Goal: Information Seeking & Learning: Learn about a topic

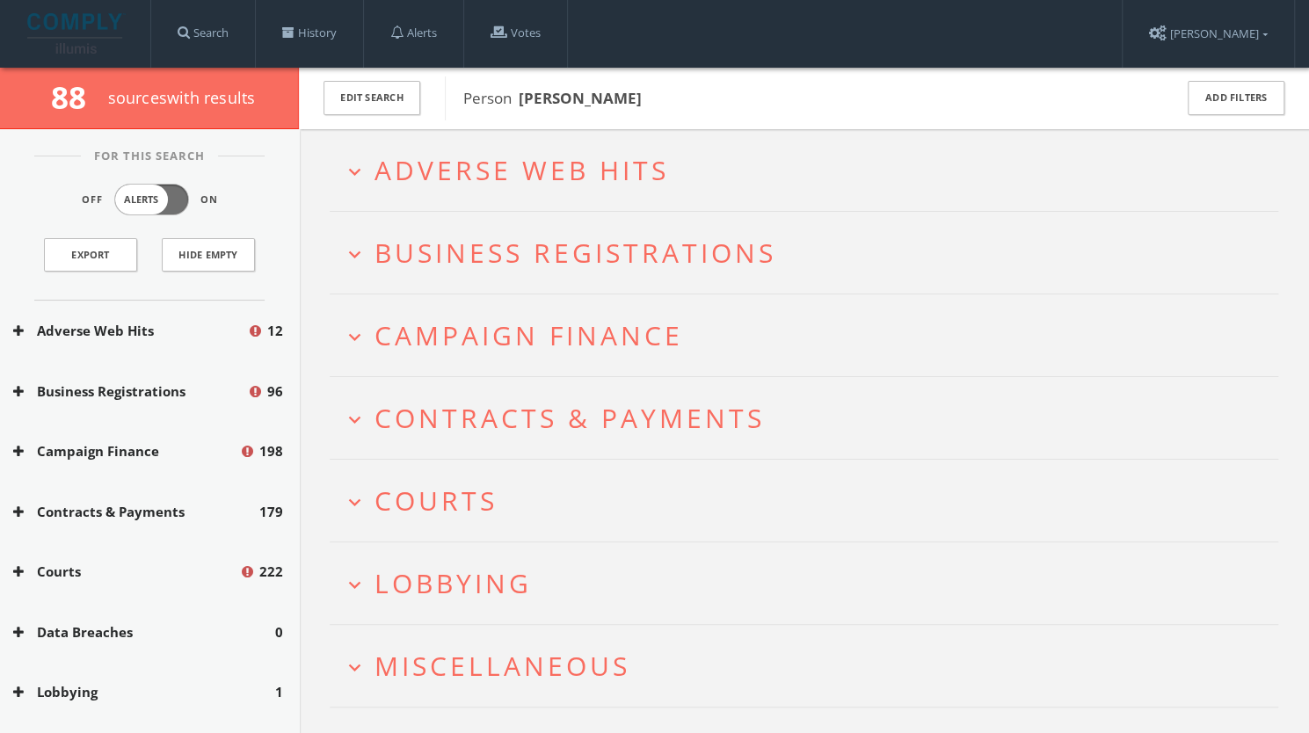
click at [610, 177] on span "Adverse Web Hits" at bounding box center [521, 170] width 294 height 36
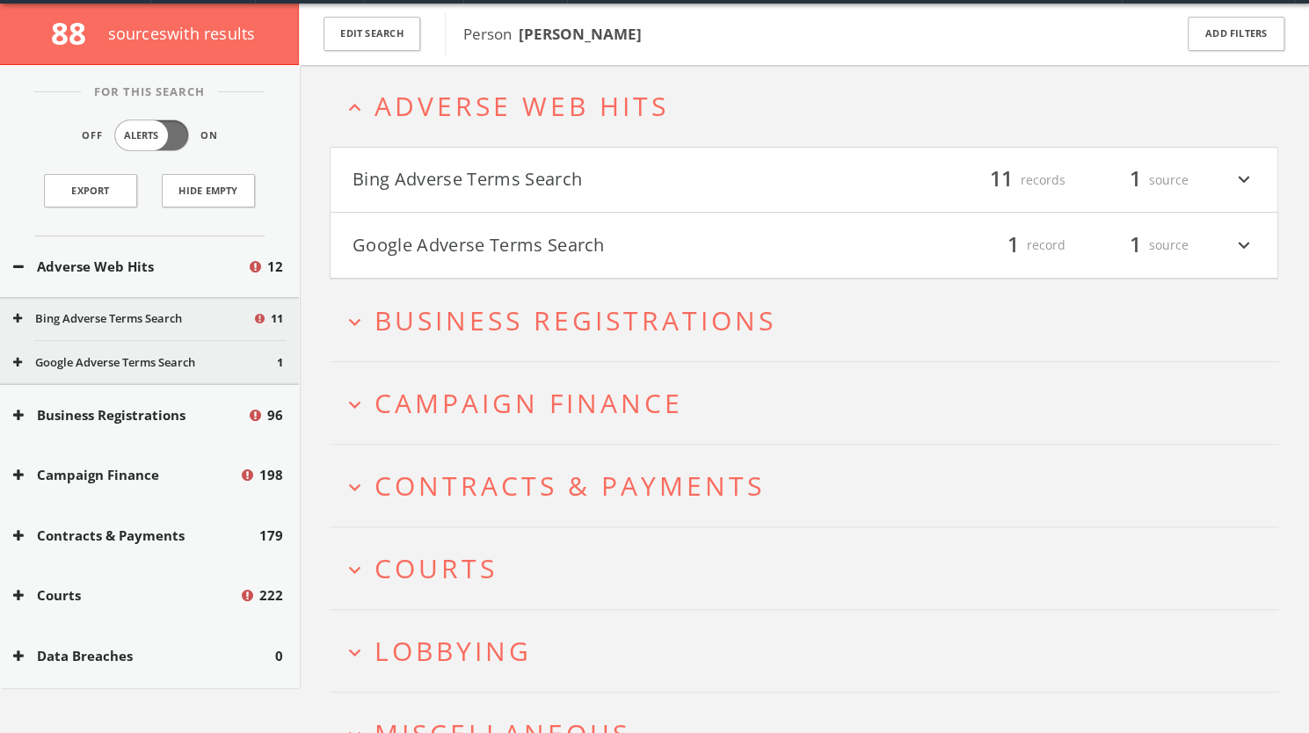
click at [608, 198] on h4 "Bing Adverse Terms Search filter_list 11 records 1 source expand_more" at bounding box center [803, 180] width 947 height 65
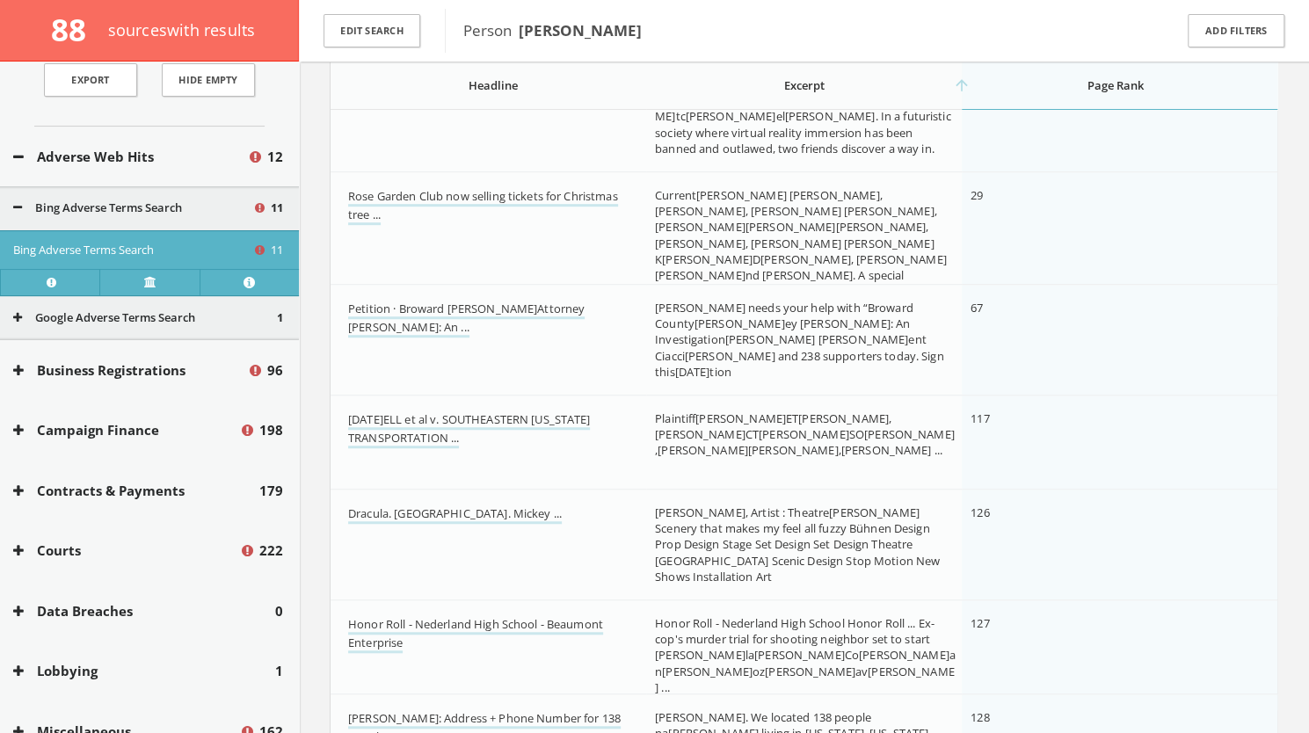
scroll to position [134, 0]
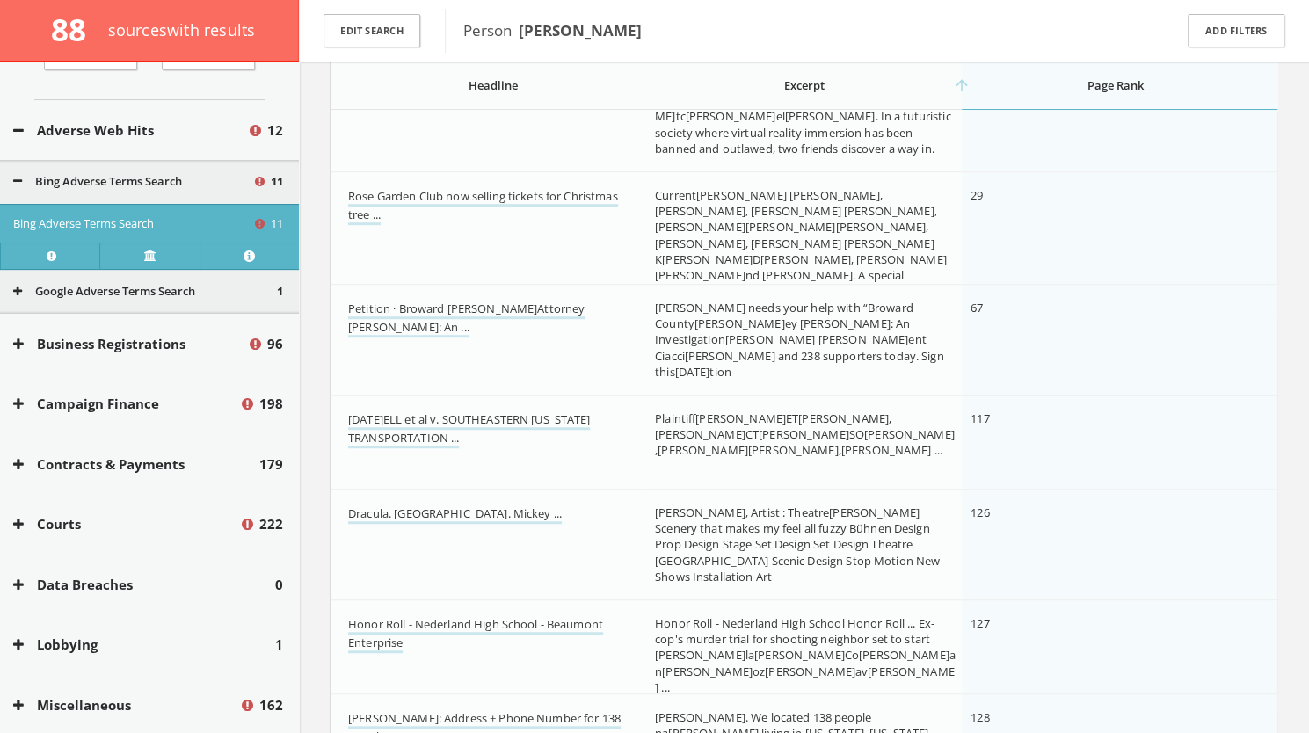
click at [81, 525] on button "Courts" at bounding box center [126, 524] width 226 height 20
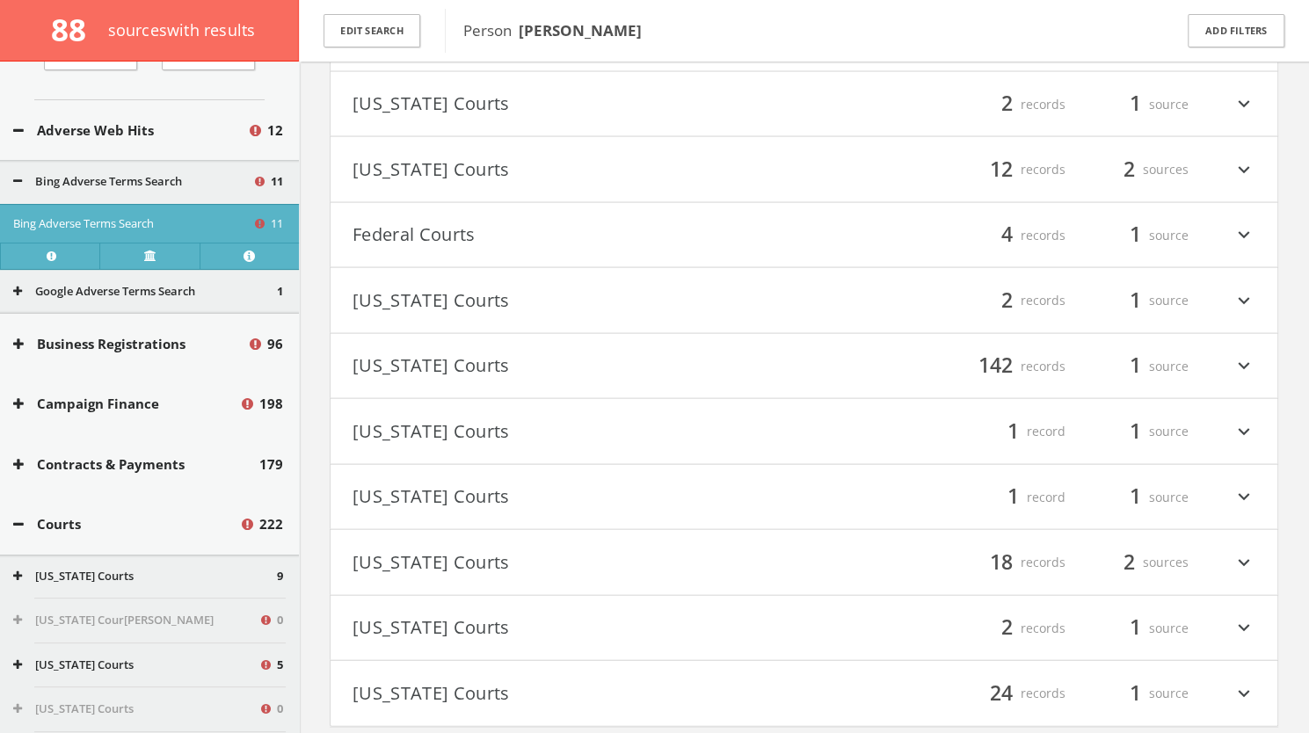
scroll to position [2046, 0]
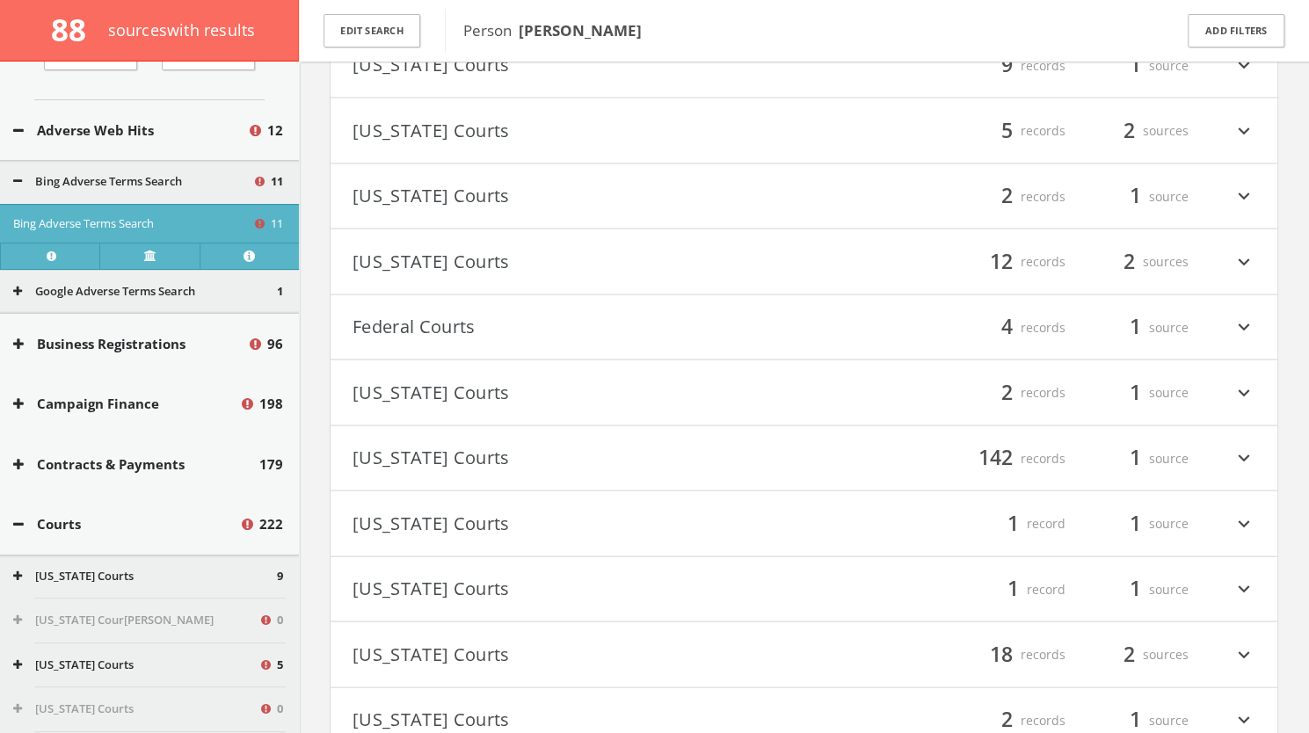
click at [457, 328] on button "Federal Courts" at bounding box center [578, 328] width 452 height 30
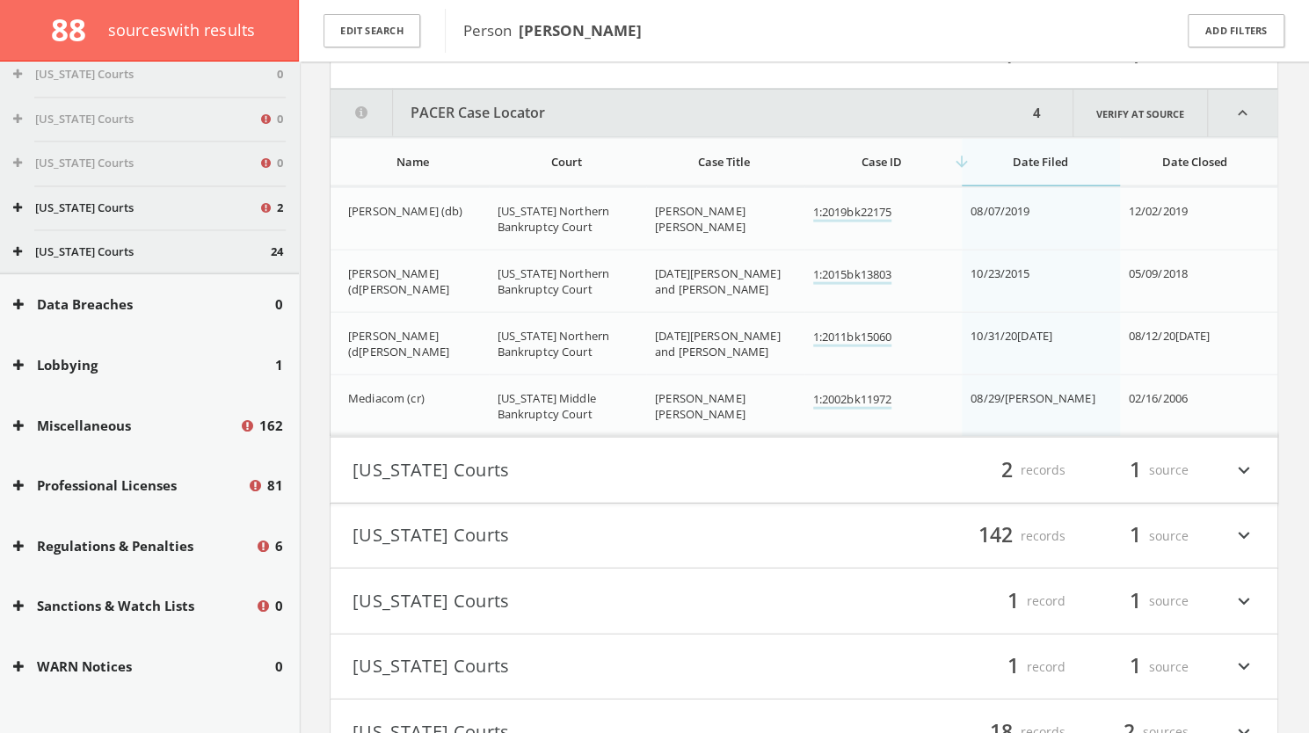
scroll to position [1678, 0]
click at [81, 365] on button "Lobbying" at bounding box center [144, 363] width 262 height 20
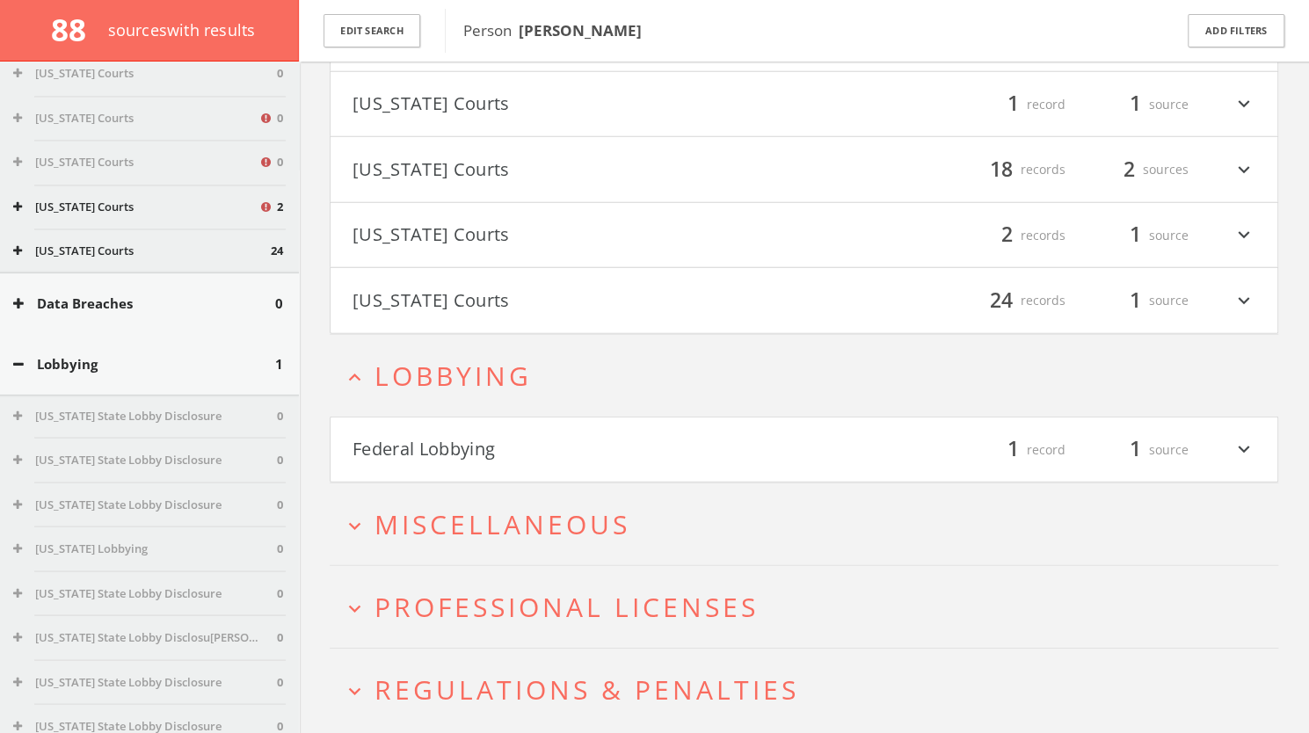
scroll to position [2846, 0]
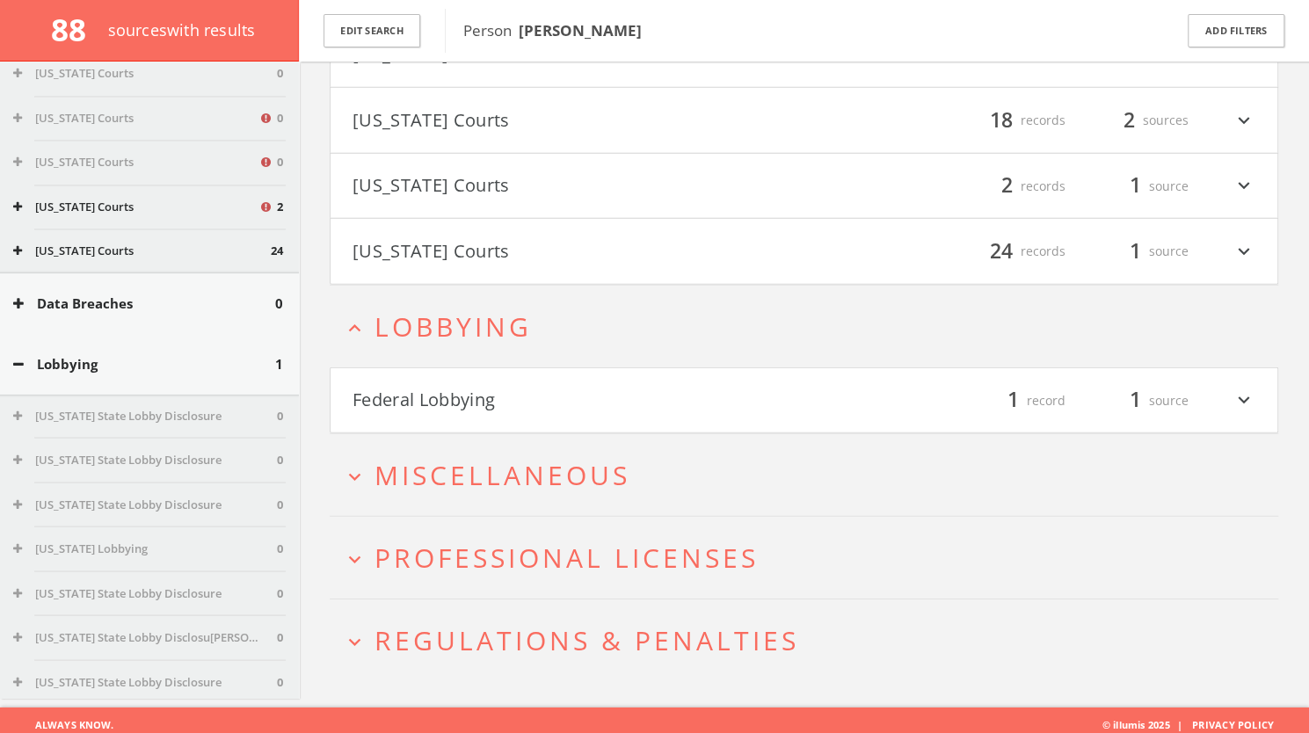
click at [575, 386] on button "Federal Lobbying" at bounding box center [578, 401] width 452 height 30
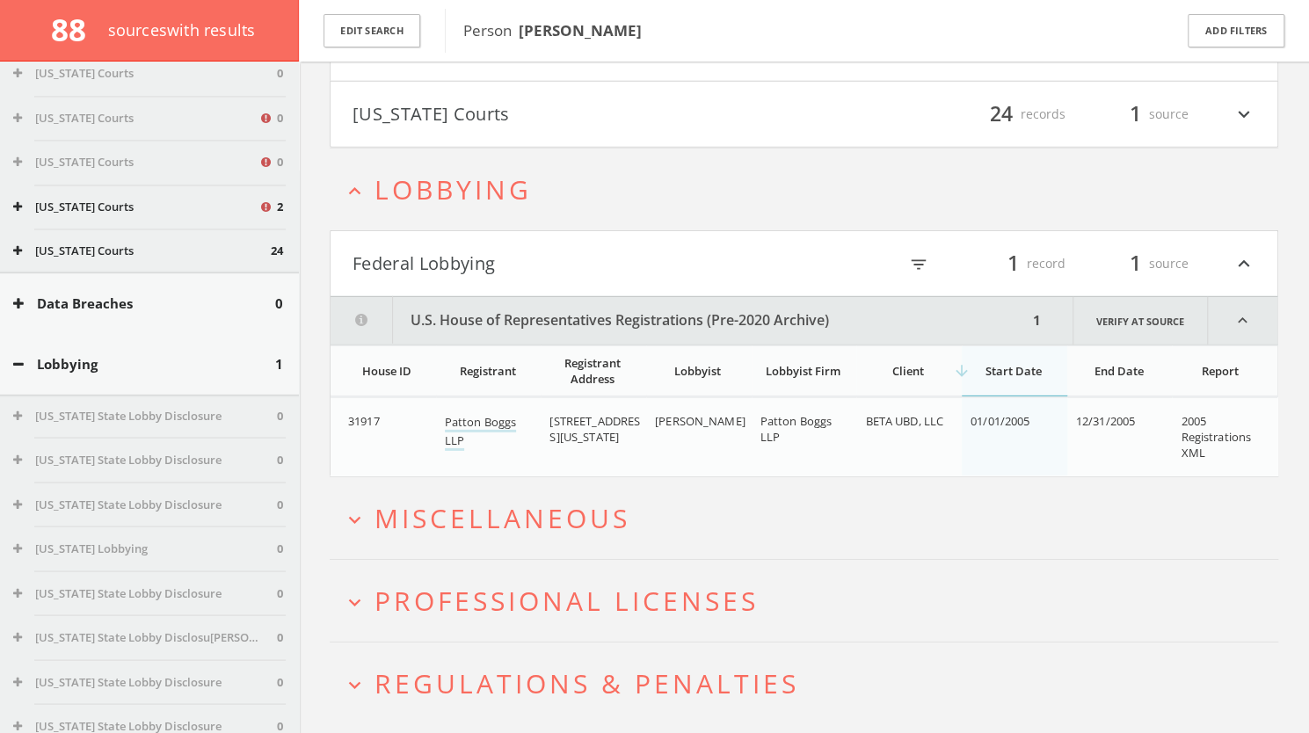
scroll to position [3025, 0]
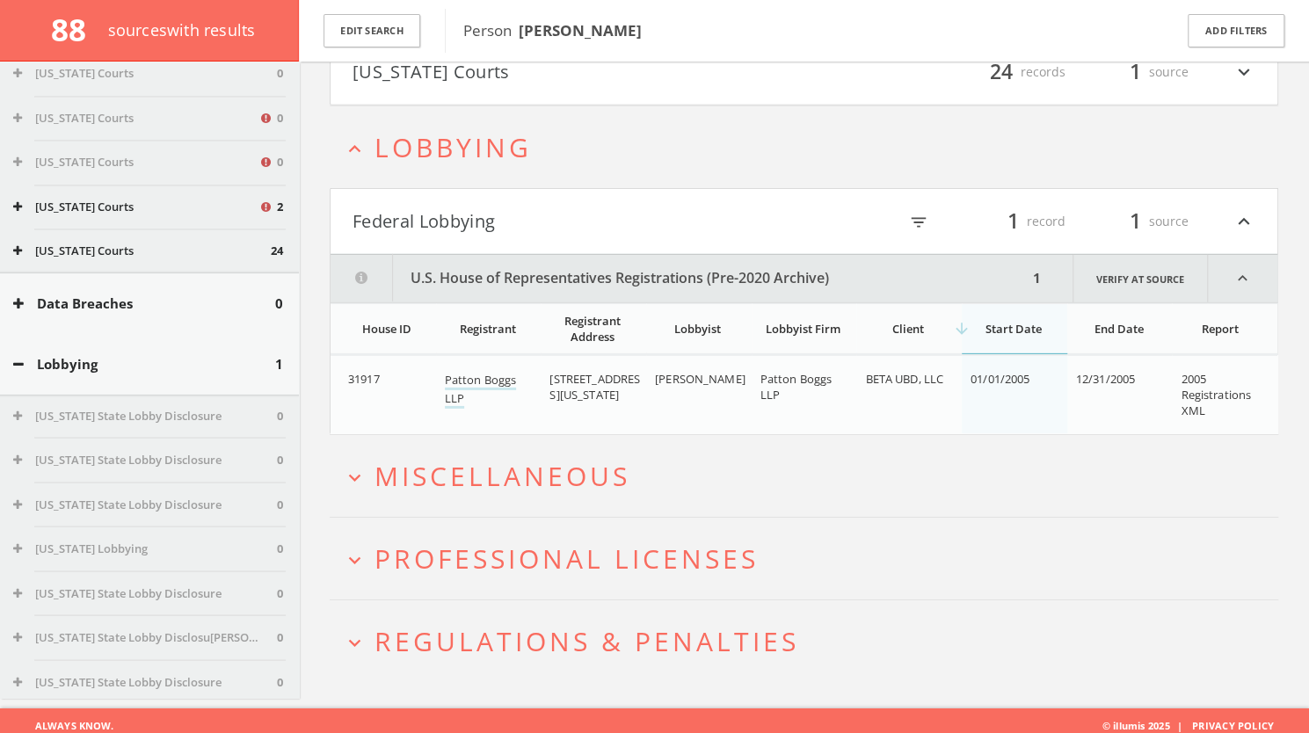
click at [33, 373] on button "Lobbying" at bounding box center [144, 363] width 262 height 20
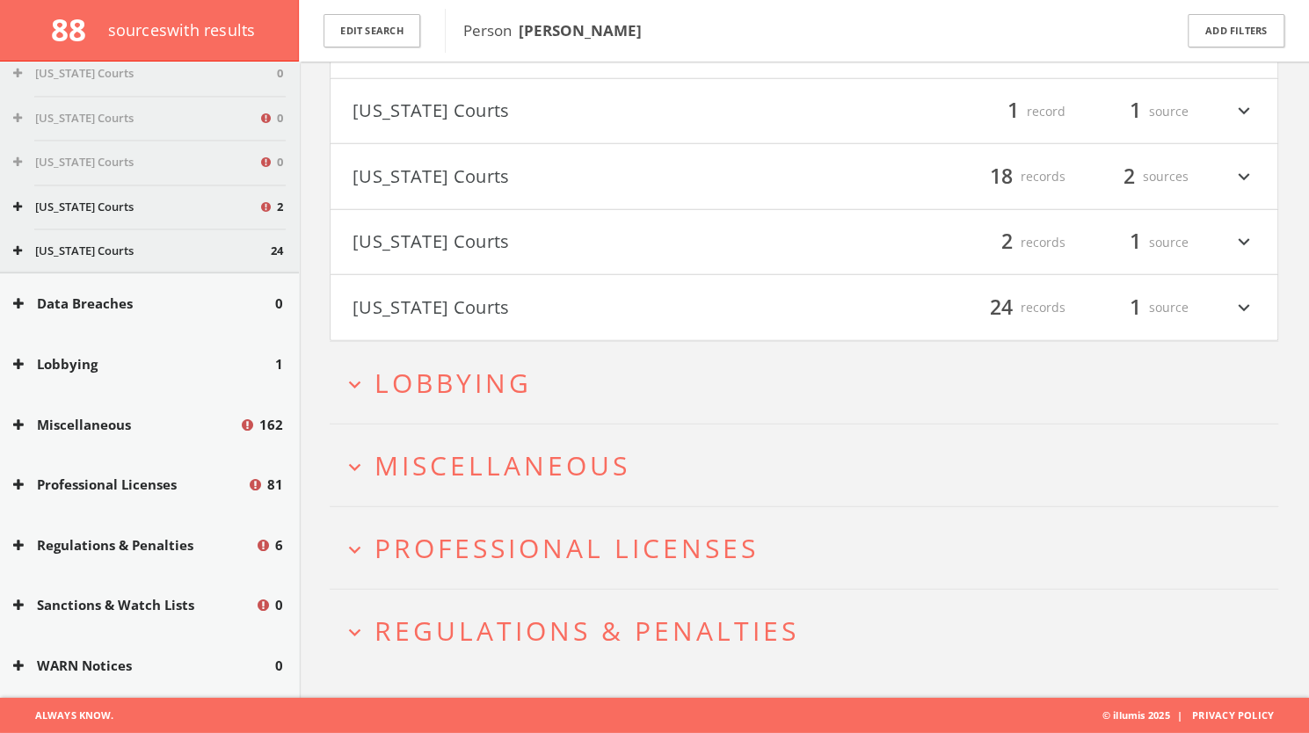
scroll to position [2780, 0]
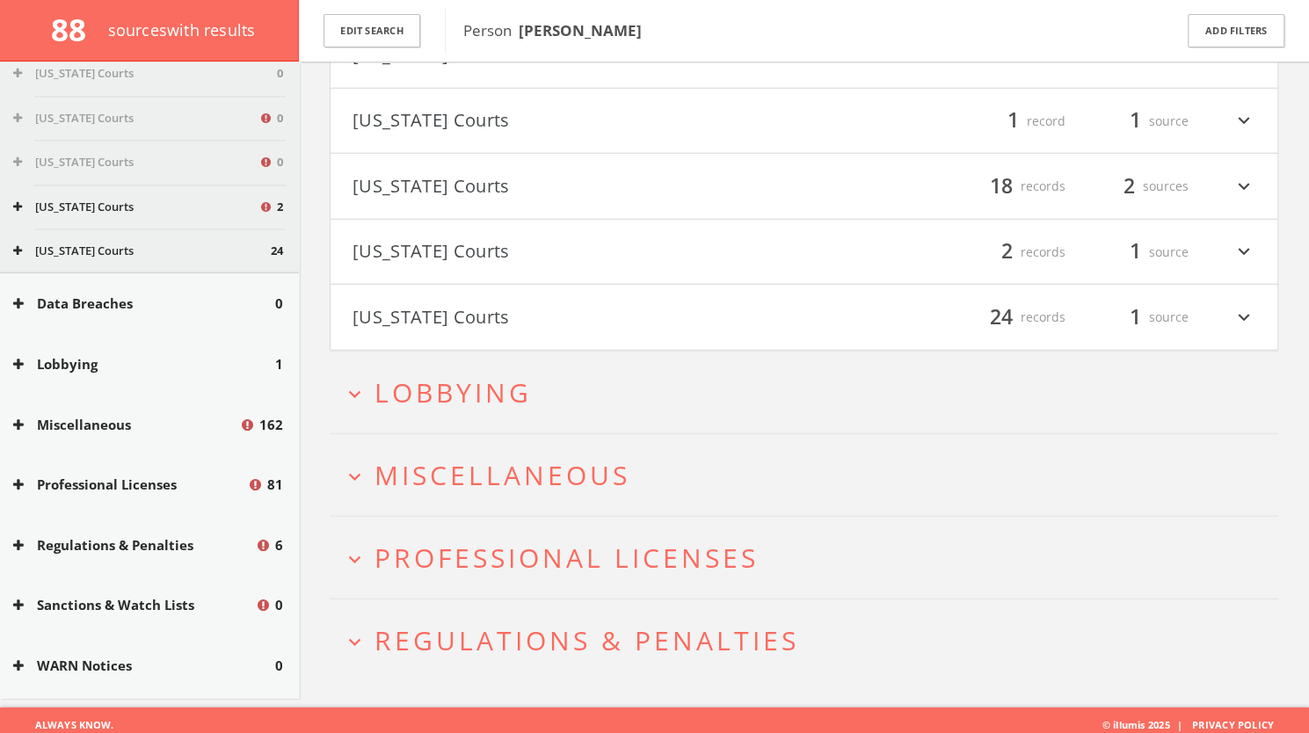
click at [475, 477] on span "Miscellaneous" at bounding box center [502, 475] width 256 height 36
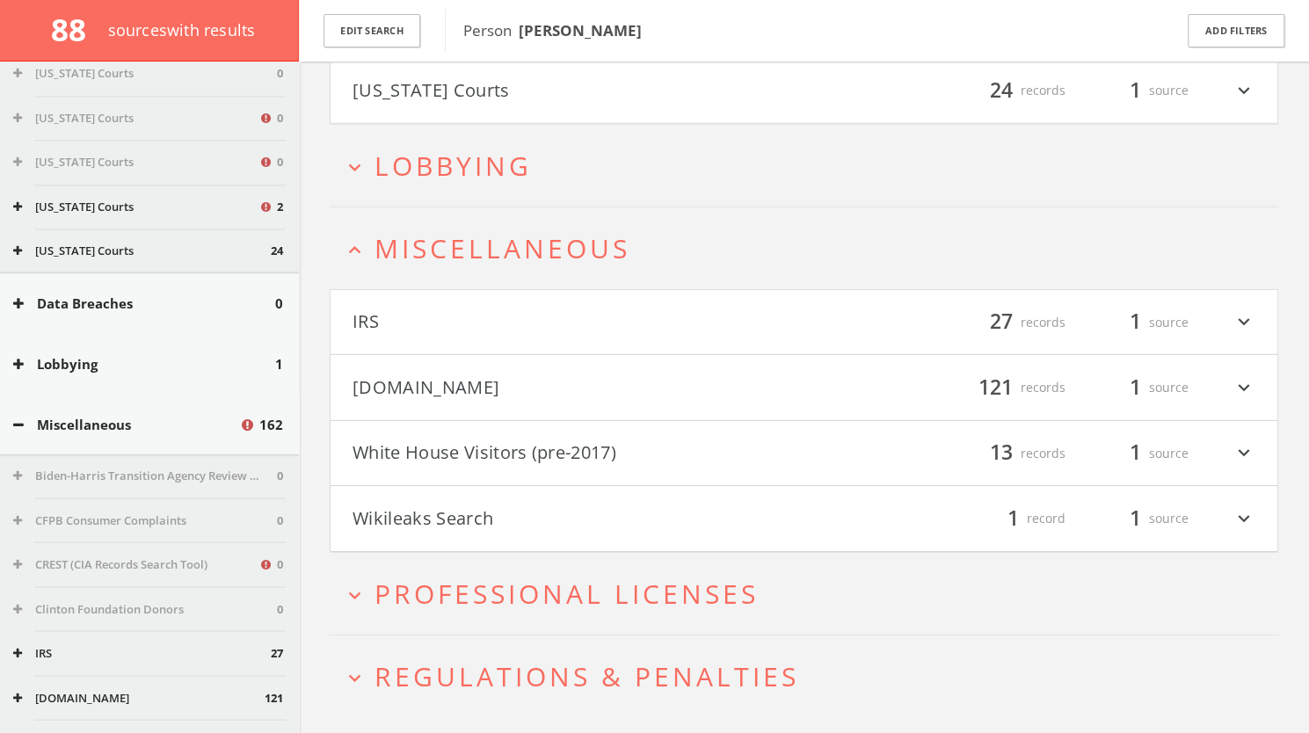
scroll to position [3041, 0]
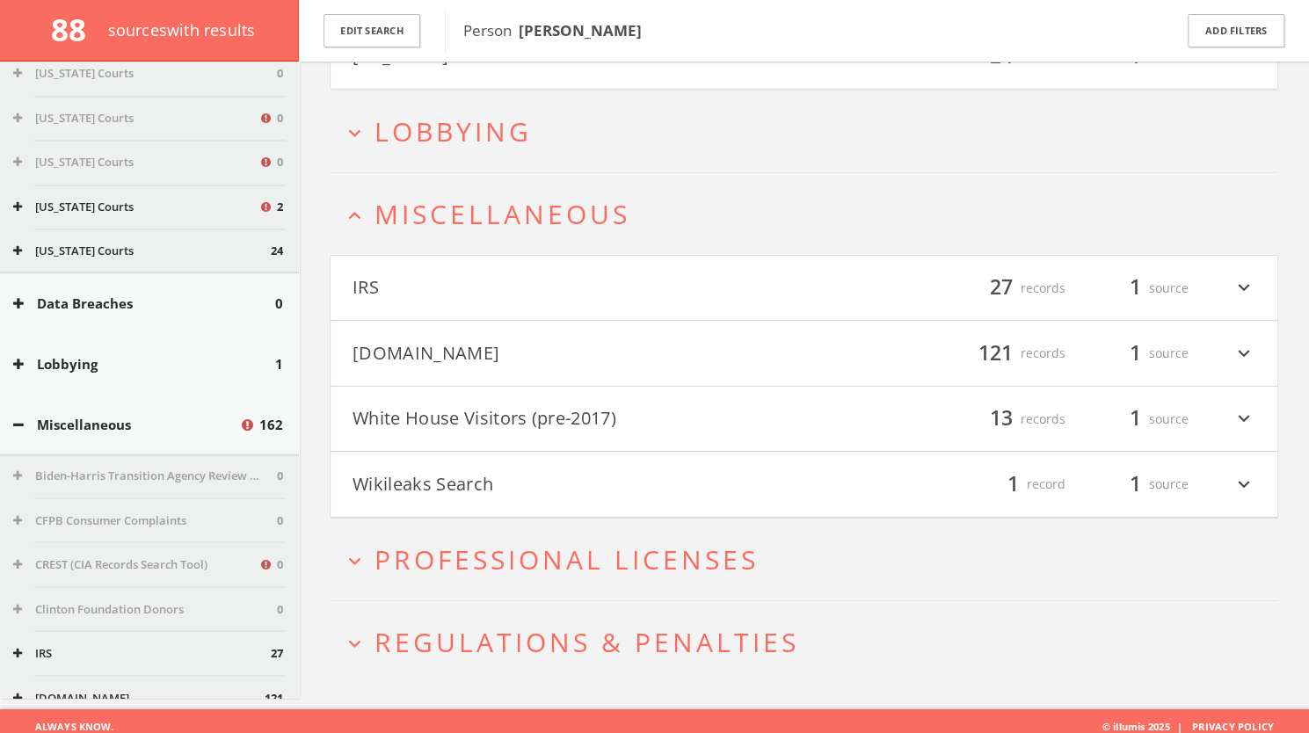
click at [756, 338] on button "[DOMAIN_NAME]" at bounding box center [578, 353] width 452 height 30
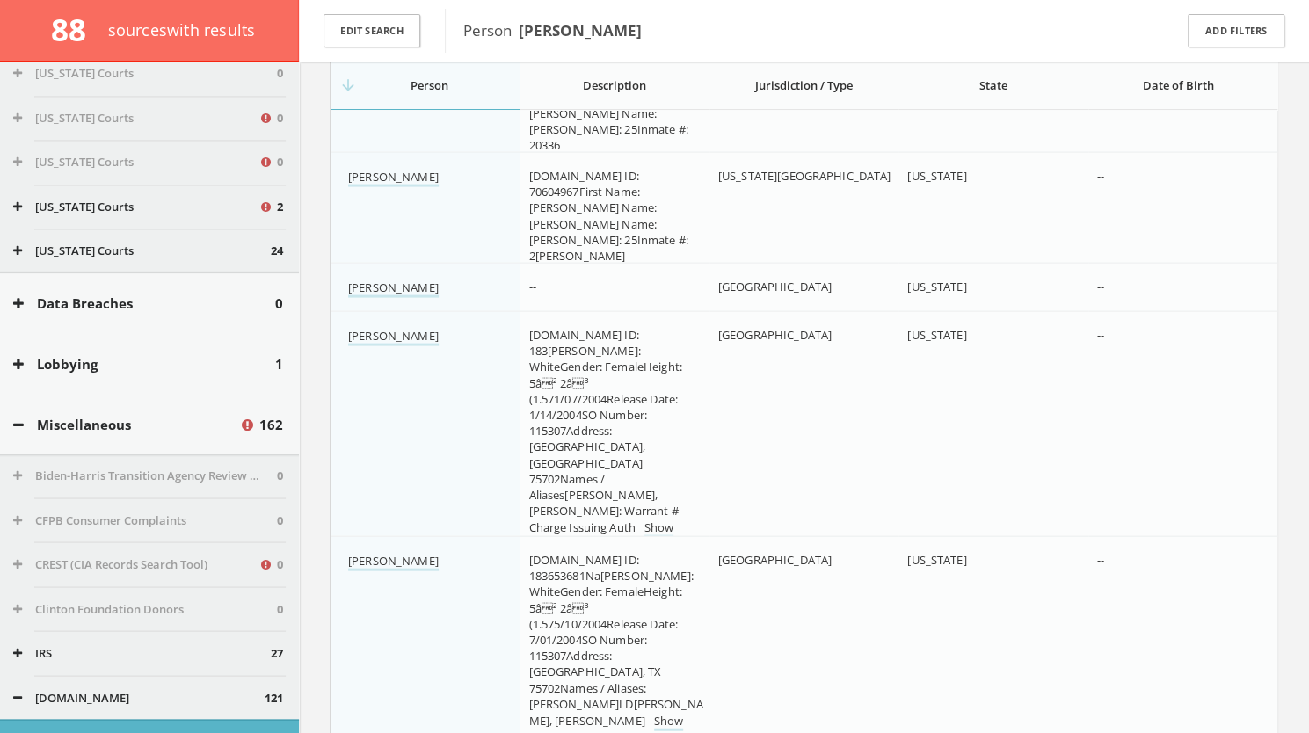
scroll to position [5927, 0]
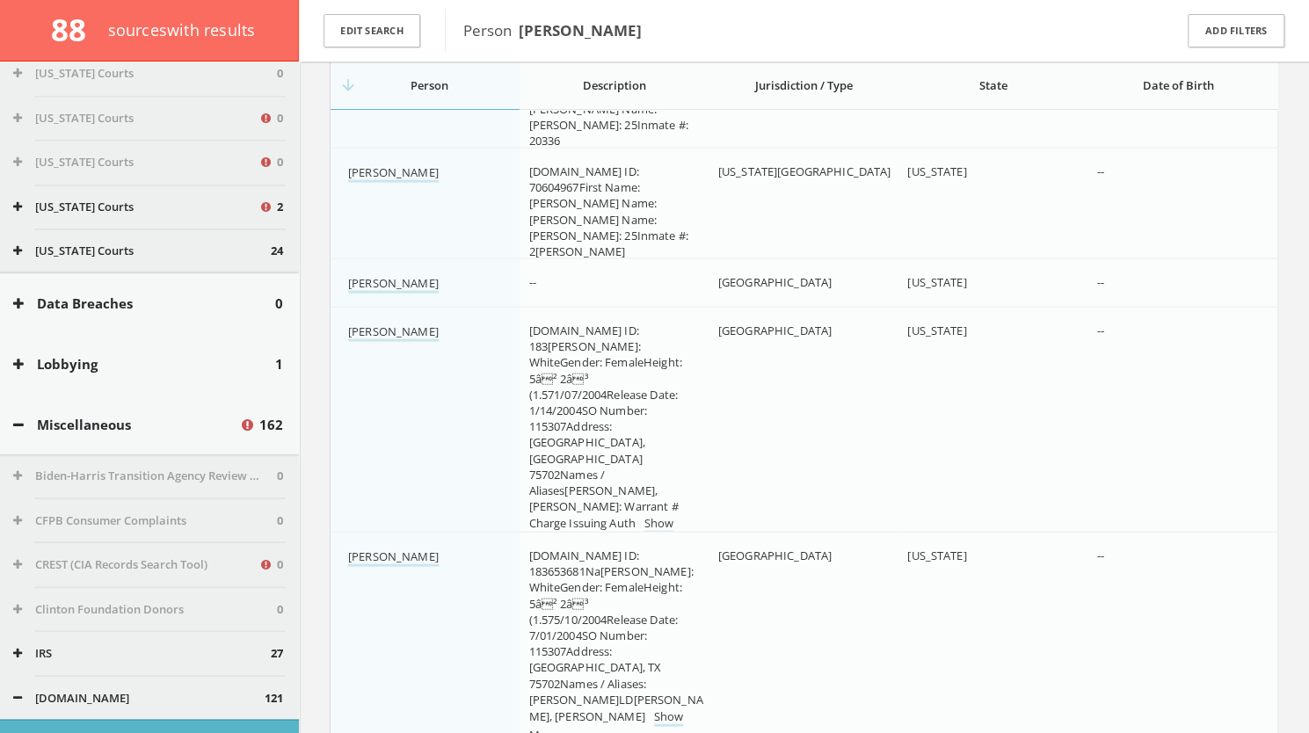
click at [24, 425] on button "Miscellaneous" at bounding box center [126, 424] width 226 height 20
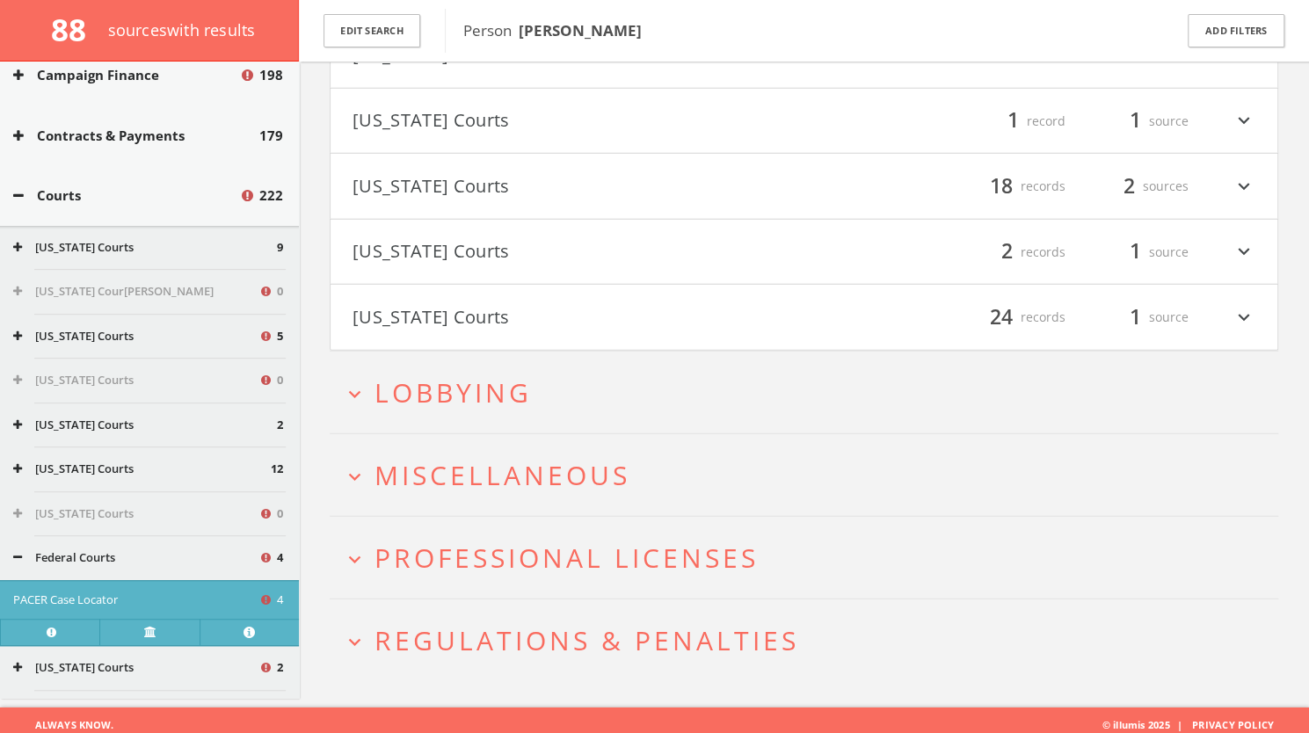
scroll to position [0, 0]
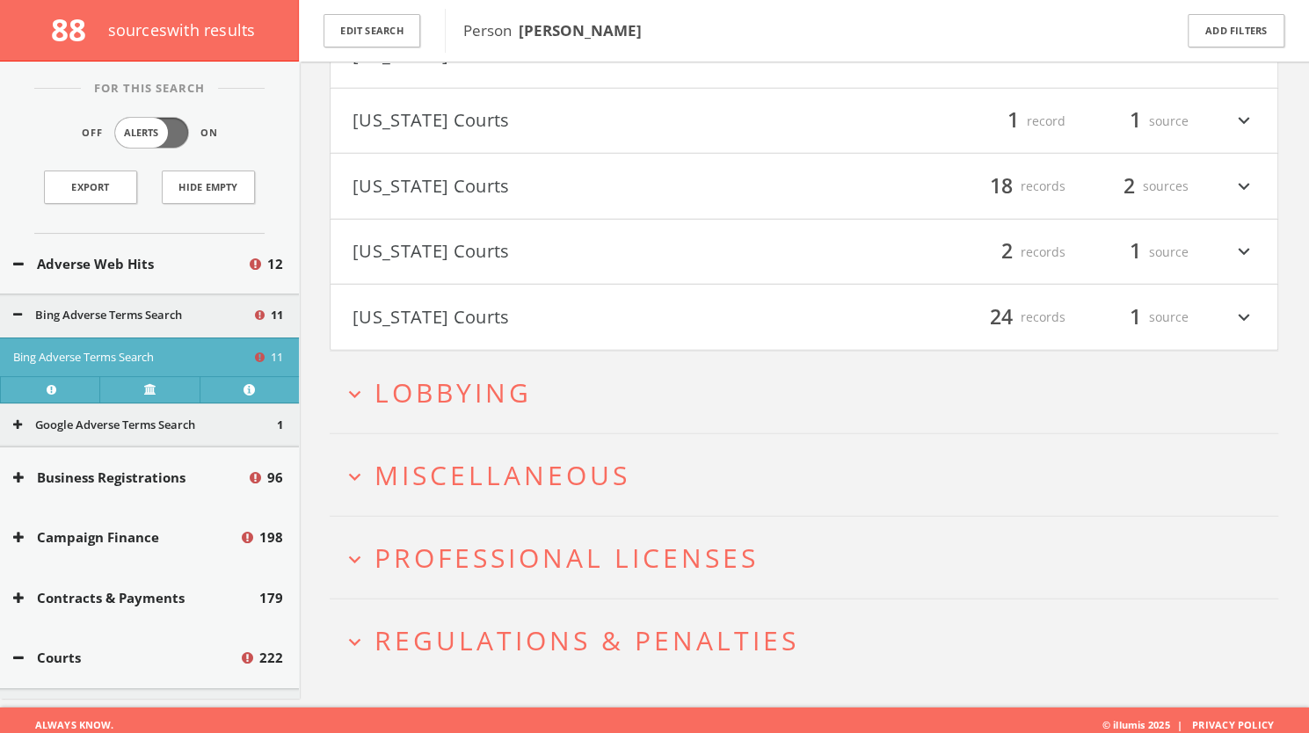
click at [21, 265] on icon at bounding box center [18, 264] width 11 height 13
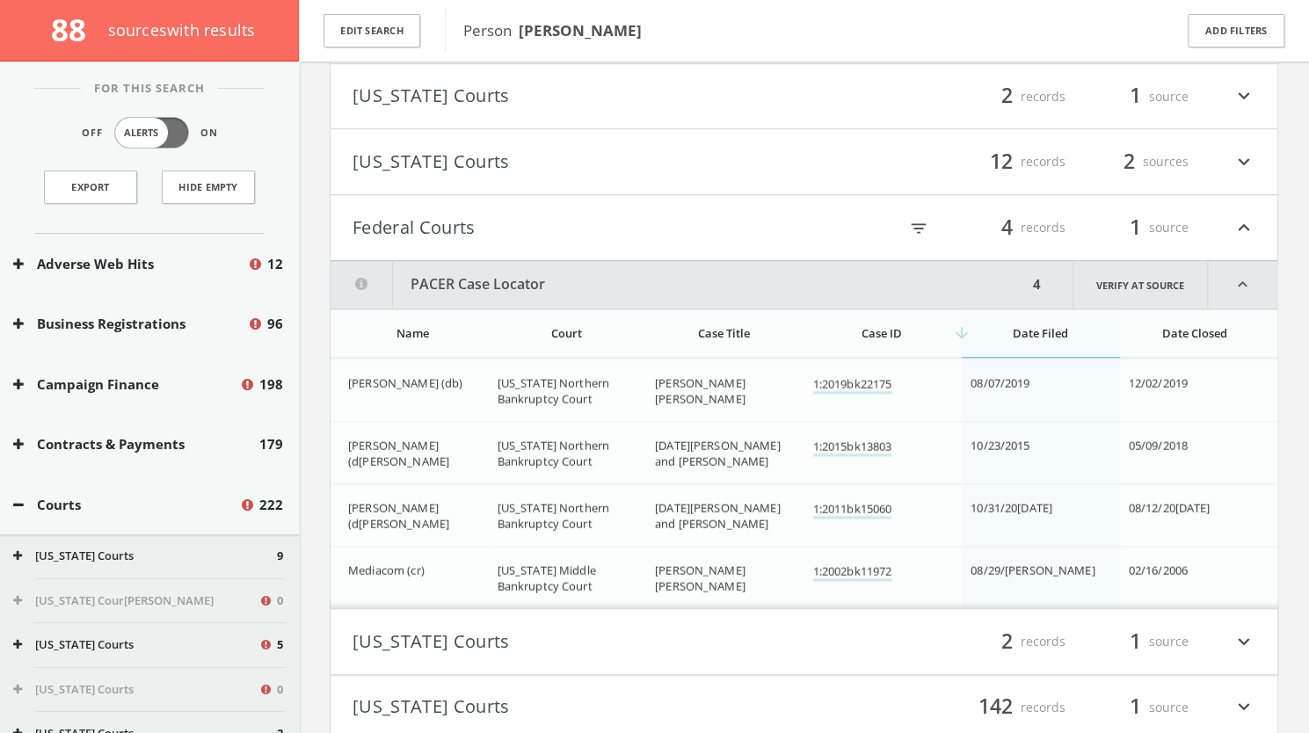
scroll to position [617, 0]
click at [515, 224] on button "Federal Courts" at bounding box center [578, 229] width 452 height 30
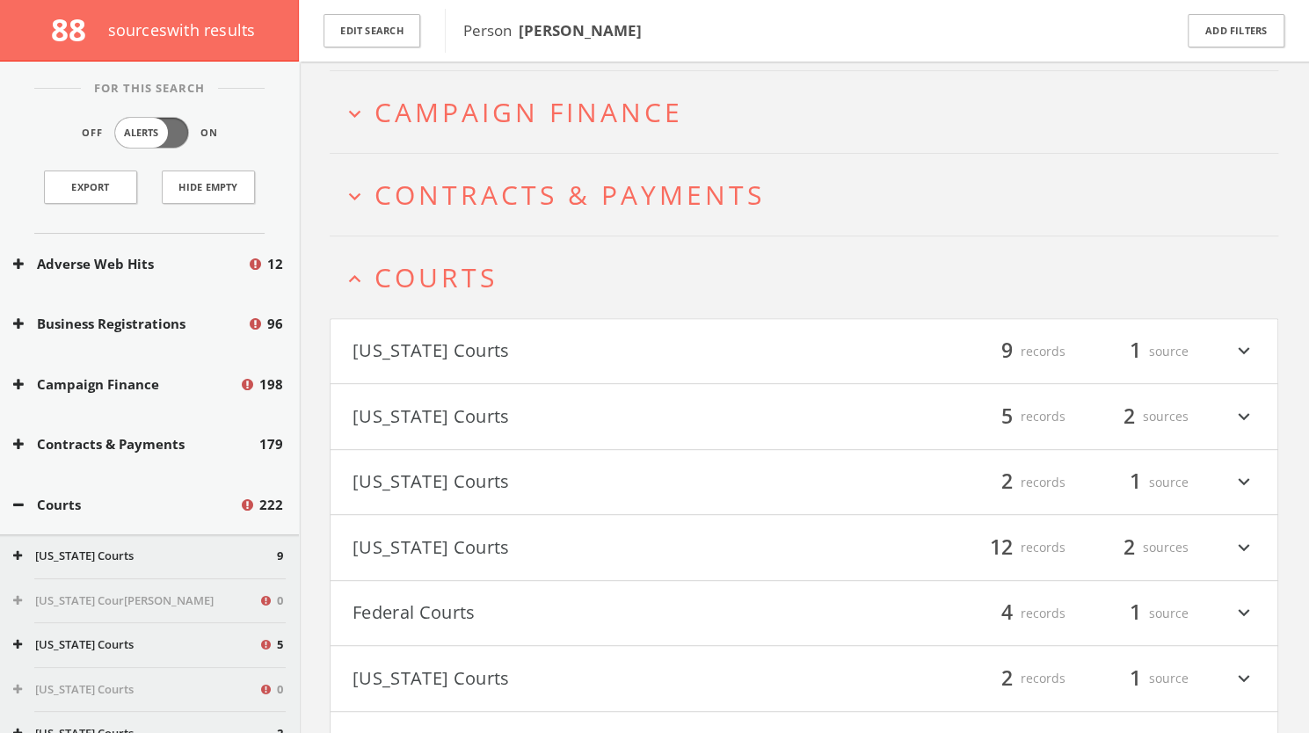
click at [467, 268] on span "Courts" at bounding box center [435, 277] width 123 height 36
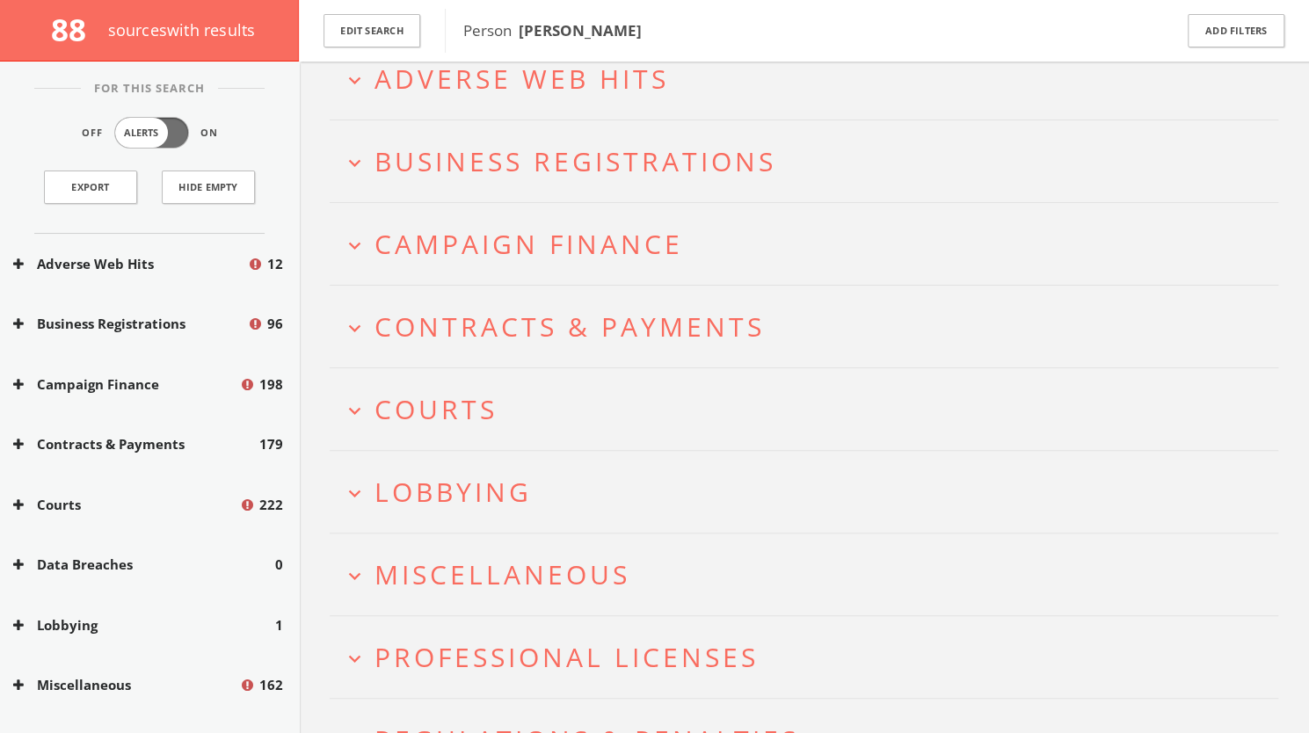
click at [439, 236] on span "Campaign Finance" at bounding box center [528, 244] width 308 height 36
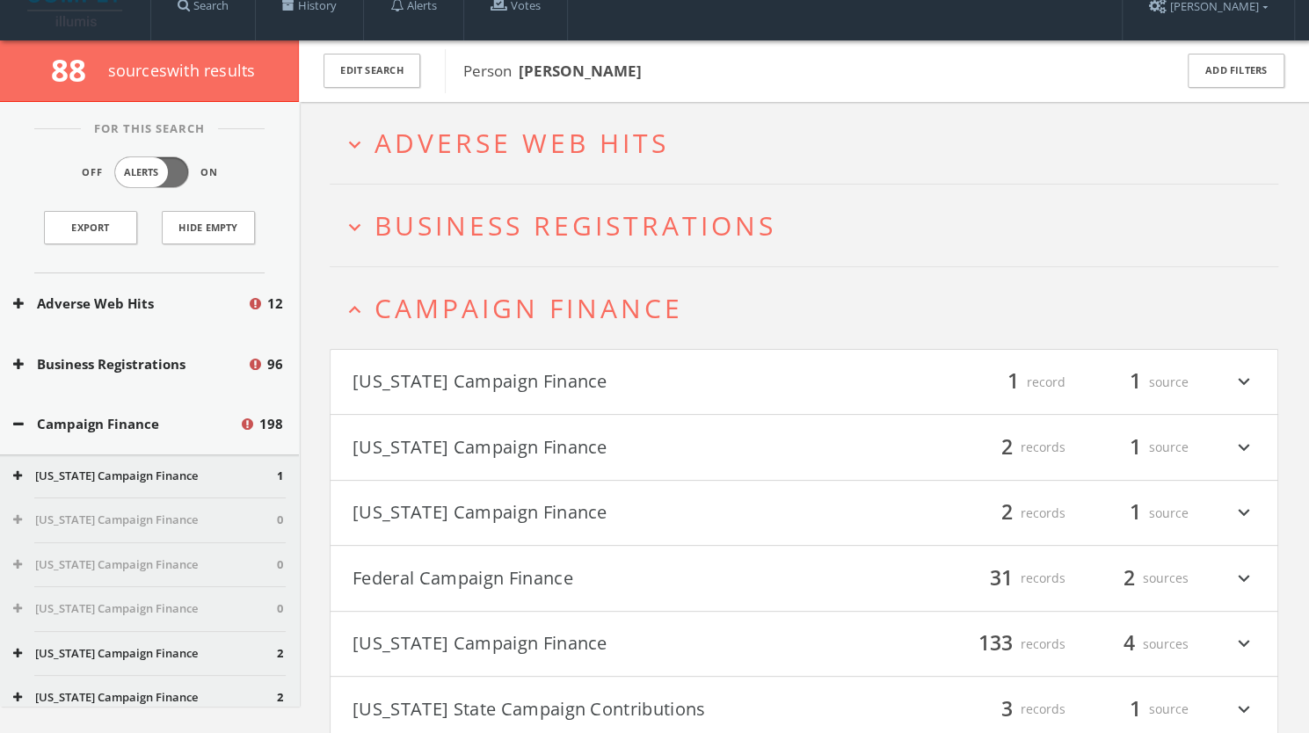
scroll to position [0, 0]
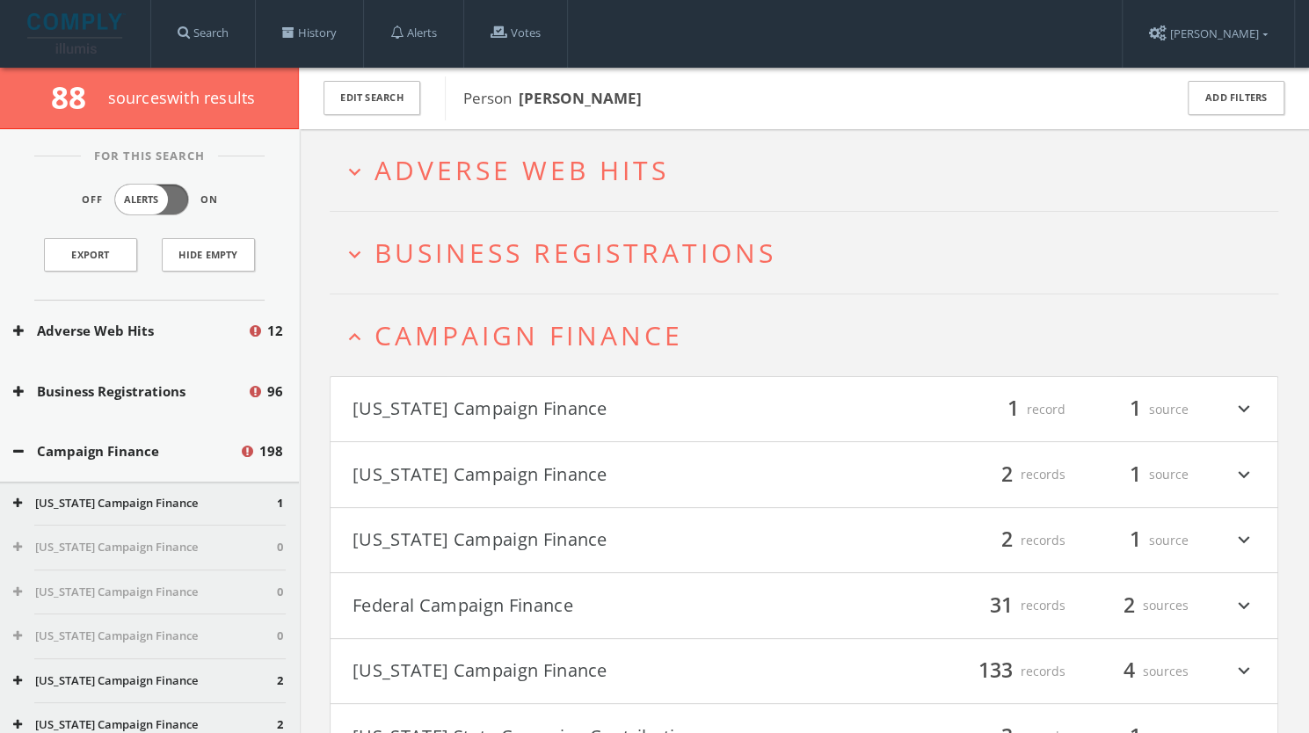
click at [457, 319] on span "Campaign Finance" at bounding box center [528, 335] width 308 height 36
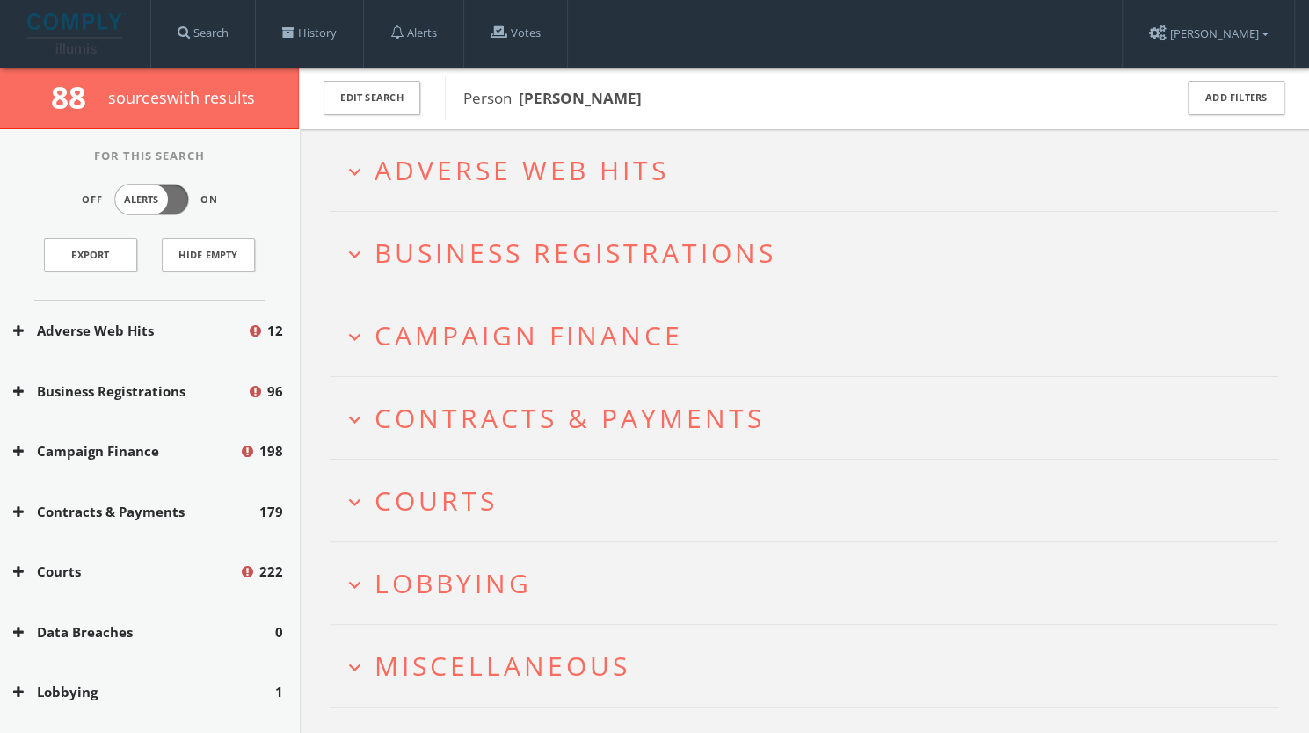
click at [492, 175] on span "Adverse Web Hits" at bounding box center [521, 170] width 294 height 36
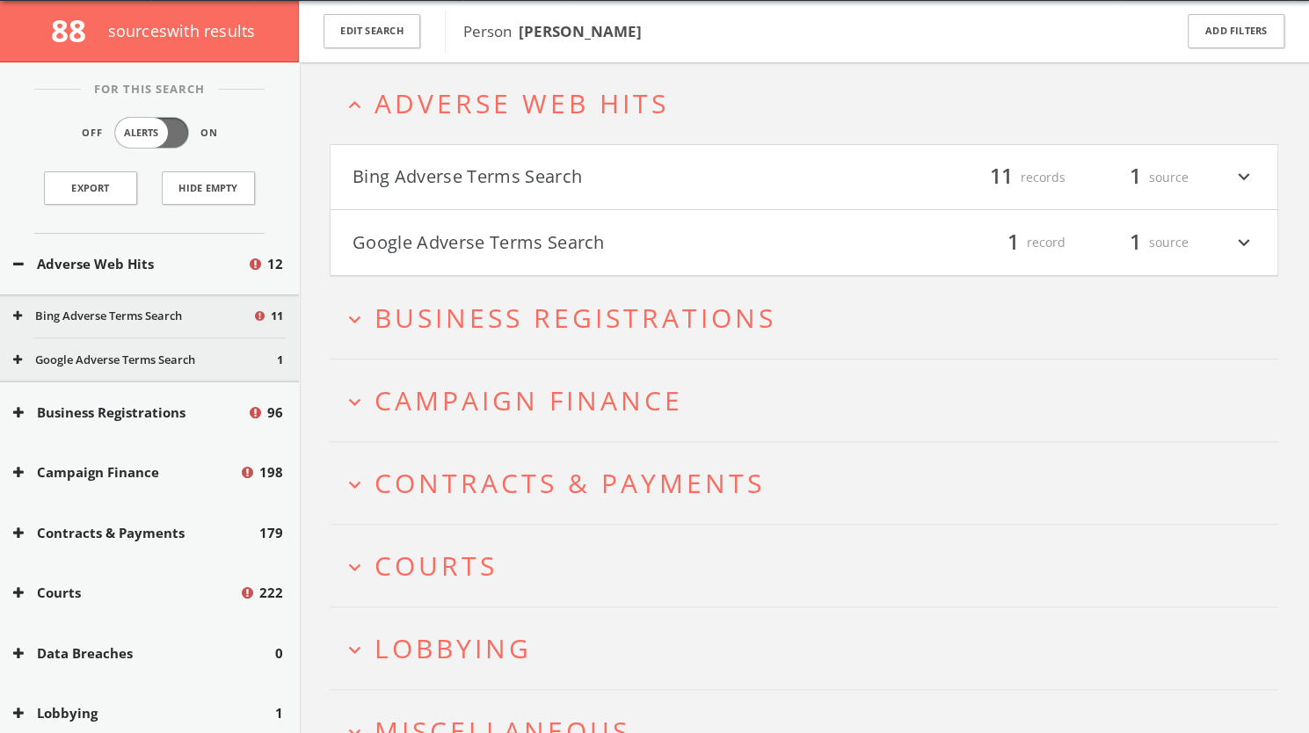
click at [540, 243] on button "Google Adverse Terms Search" at bounding box center [578, 243] width 452 height 30
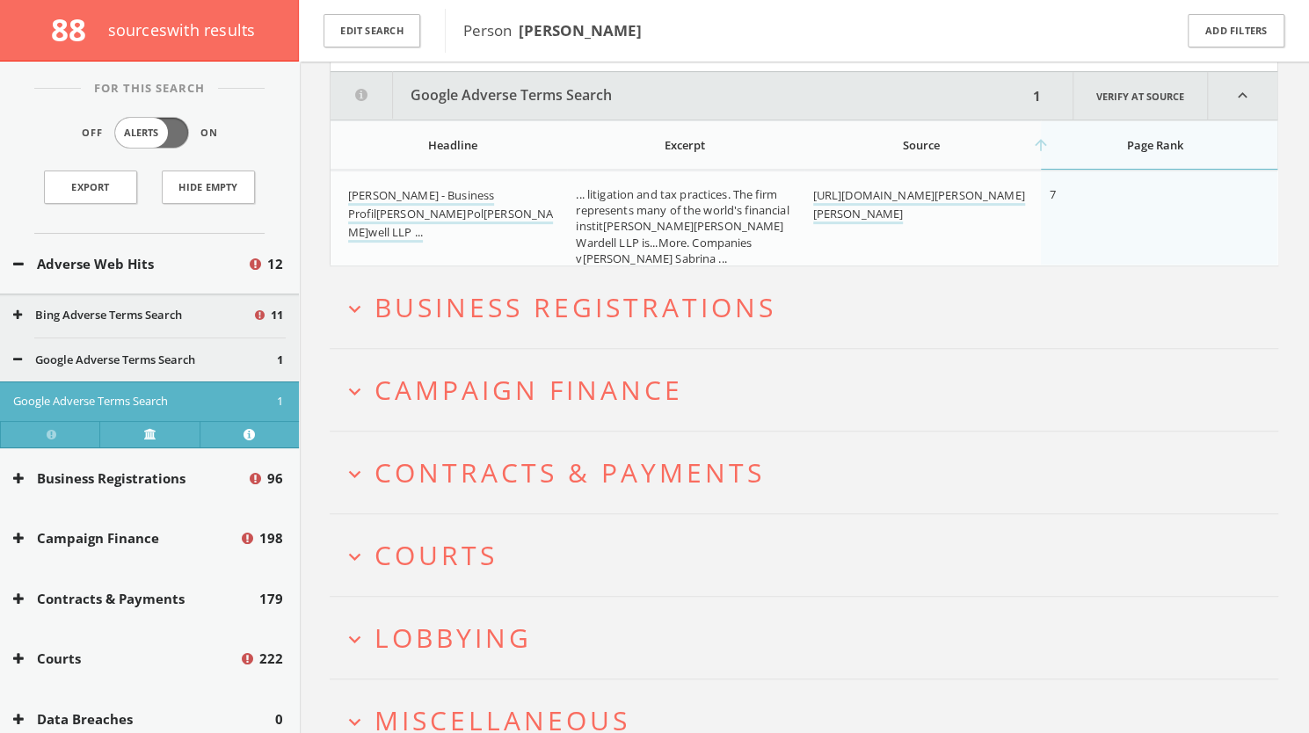
scroll to position [529, 0]
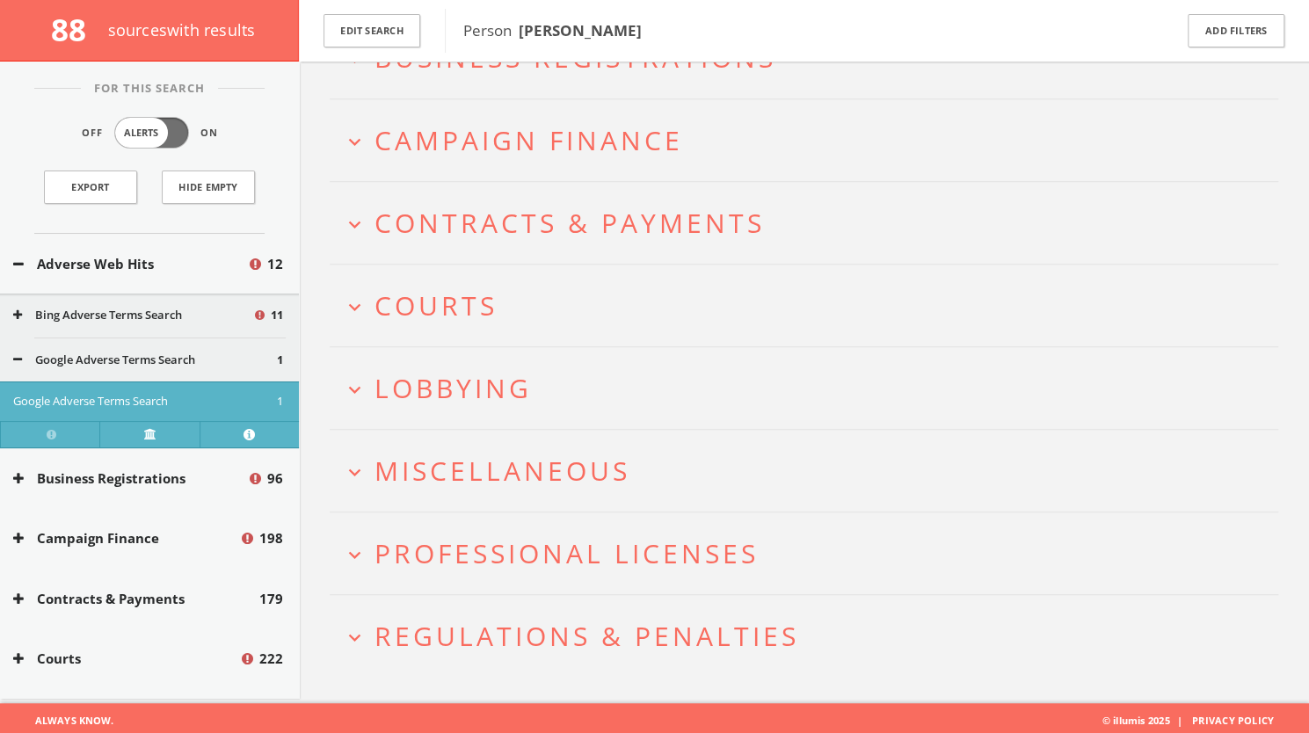
click at [520, 641] on span "Regulations & Penalties" at bounding box center [586, 636] width 425 height 36
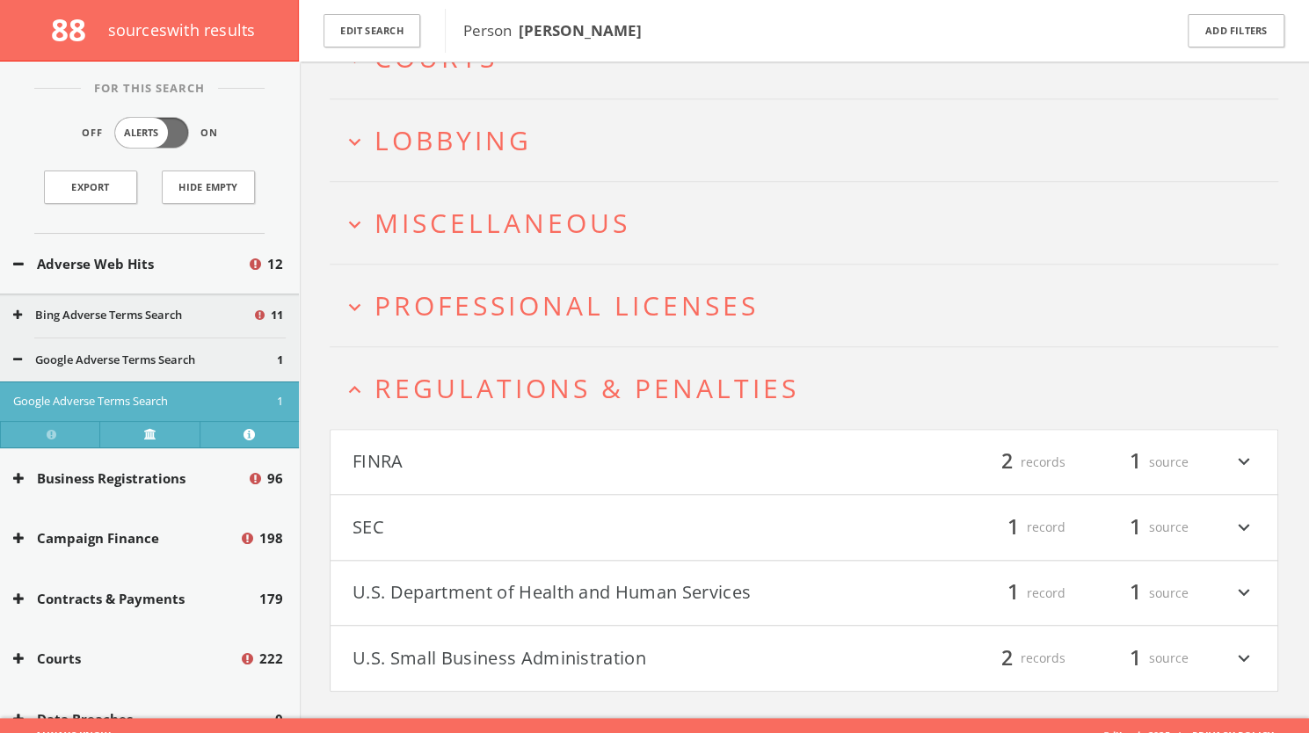
scroll to position [791, 0]
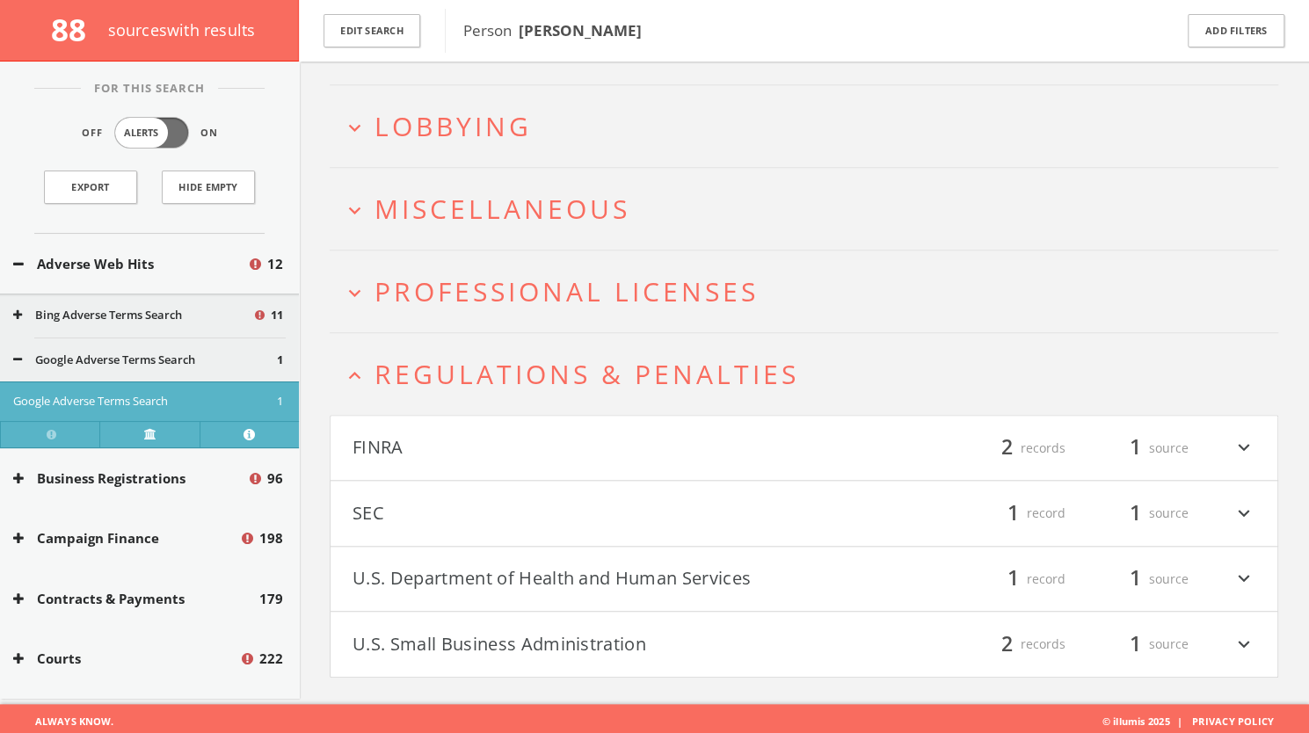
click at [579, 483] on h4 "SEC filter_list 1 record 1 source expand_more" at bounding box center [803, 513] width 947 height 65
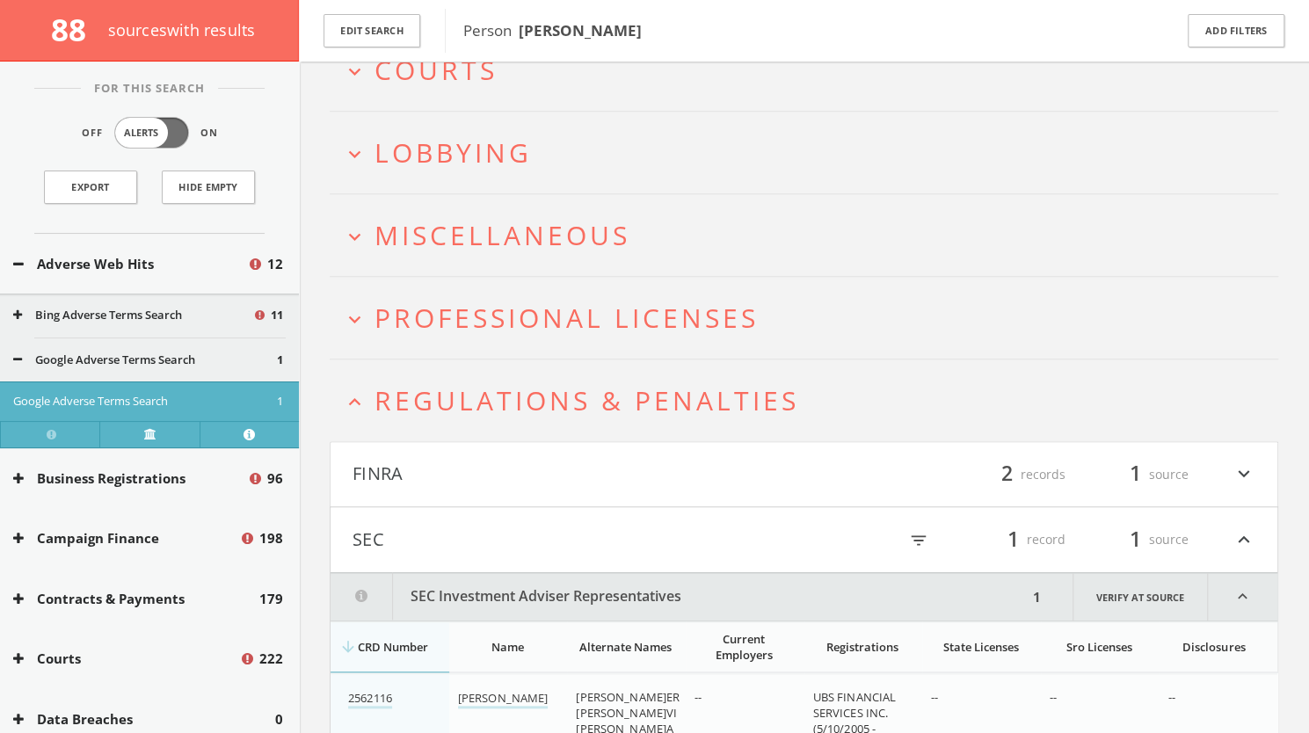
scroll to position [765, 0]
